Goal: Task Accomplishment & Management: Manage account settings

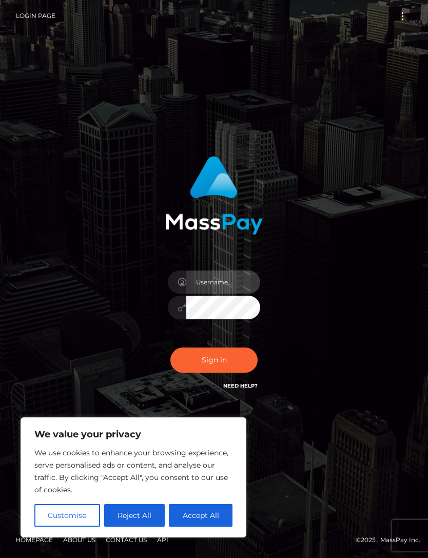
click at [210, 294] on input "text" at bounding box center [223, 281] width 74 height 23
click at [380, 353] on div "Sign in" at bounding box center [214, 278] width 370 height 261
click at [203, 525] on button "Accept All" at bounding box center [201, 515] width 64 height 23
checkbox input "true"
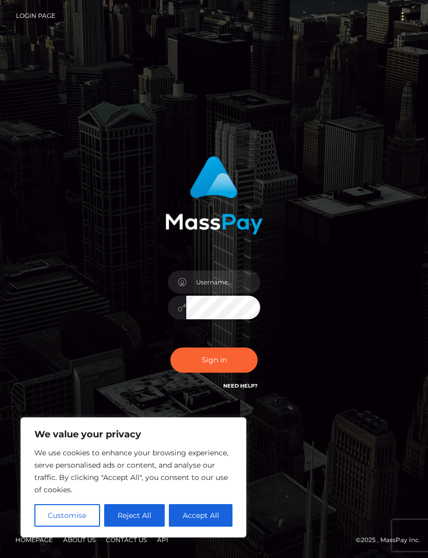
checkbox input "true"
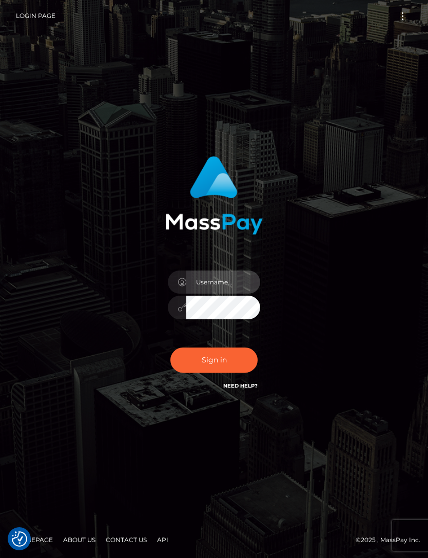
click at [211, 294] on input "text" at bounding box center [223, 281] width 74 height 23
type input "spoilbrisa@gmail.com"
click at [240, 373] on button "Sign in" at bounding box center [213, 359] width 87 height 25
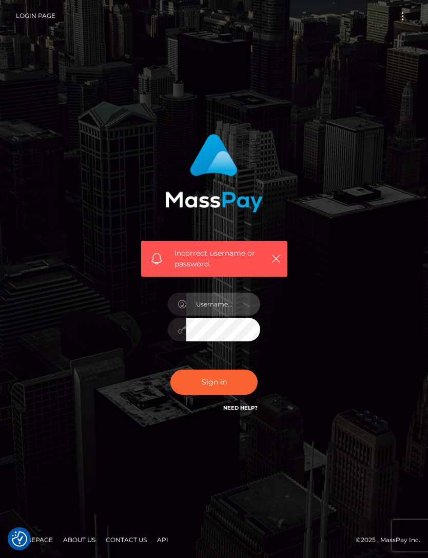
click at [188, 316] on input "text" at bounding box center [223, 304] width 74 height 23
type input "spoilbrisa@gmail.com"
click at [214, 395] on button "Sign in" at bounding box center [213, 382] width 87 height 25
click at [226, 316] on input "text" at bounding box center [223, 304] width 74 height 23
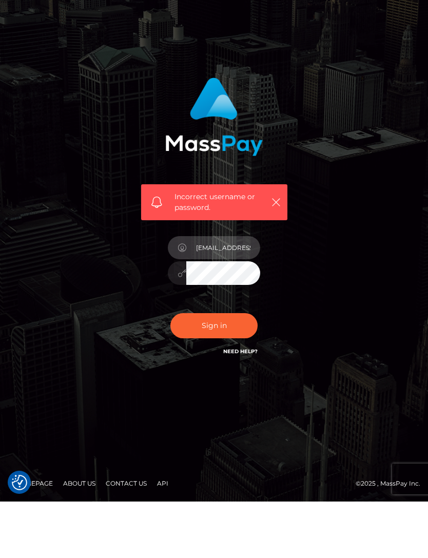
type input "[EMAIL_ADDRESS][DOMAIN_NAME]"
click at [238, 370] on button "Sign in" at bounding box center [213, 382] width 87 height 25
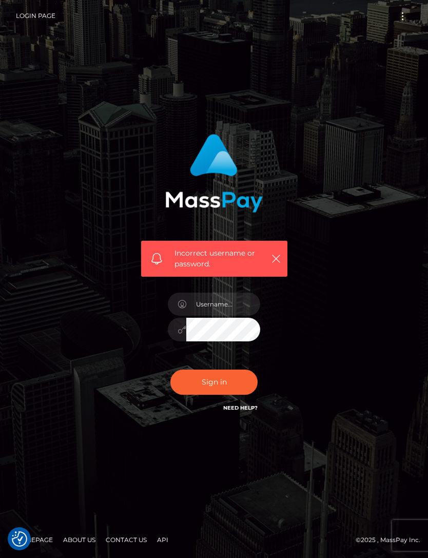
click at [250, 411] on link "Need Help?" at bounding box center [240, 407] width 34 height 7
click at [238, 316] on input "text" at bounding box center [223, 304] width 74 height 23
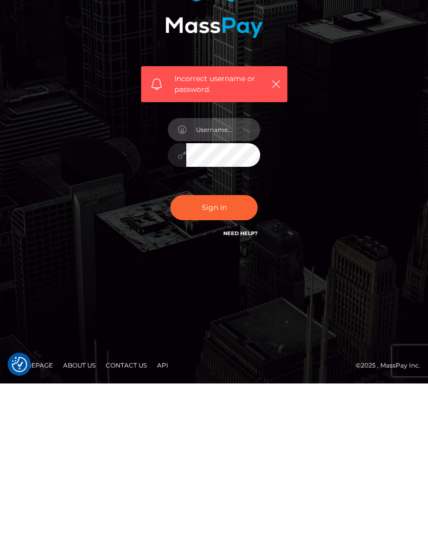
scroll to position [33, 0]
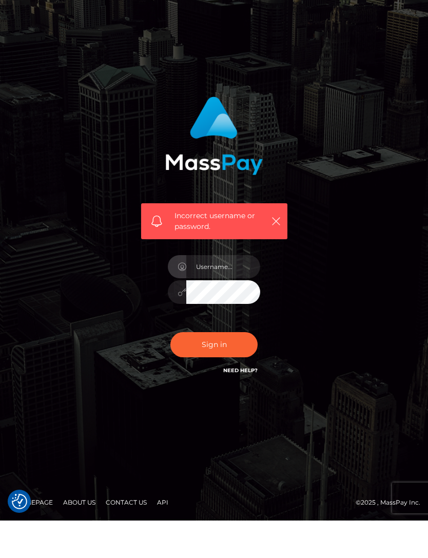
click at [248, 363] on div "Sign in Need Help?" at bounding box center [214, 386] width 108 height 46
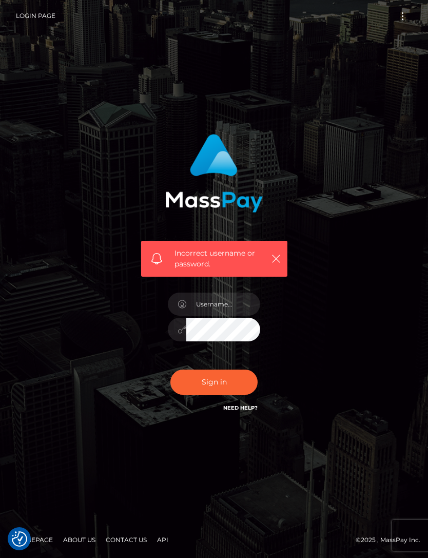
click at [252, 404] on link "Need Help?" at bounding box center [240, 407] width 34 height 7
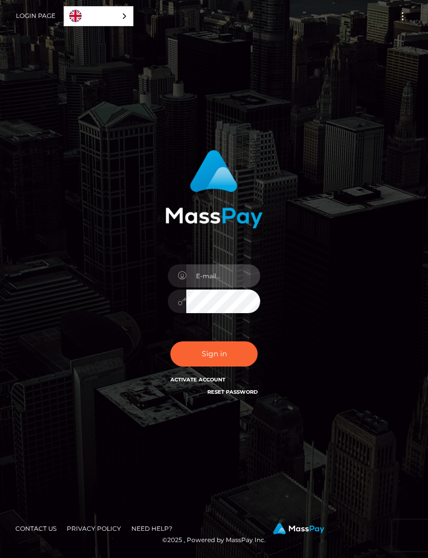
click at [230, 287] on input "email" at bounding box center [223, 275] width 74 height 23
type input "[EMAIL_ADDRESS][DOMAIN_NAME]"
click at [242, 366] on button "Sign in" at bounding box center [213, 353] width 87 height 25
